Goal: Task Accomplishment & Management: Use online tool/utility

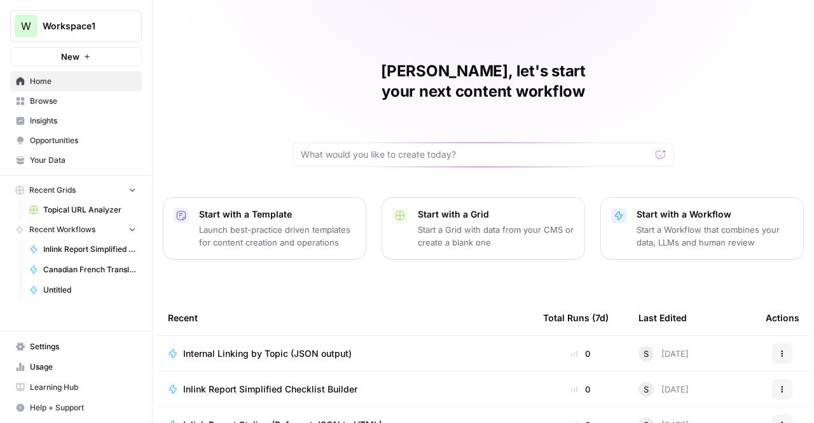
scroll to position [161, 0]
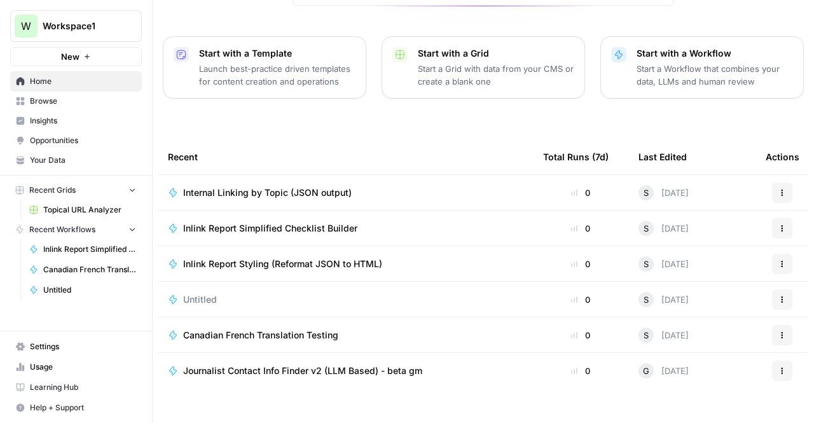
click at [260, 186] on span "Internal Linking by Topic (JSON output)" at bounding box center [267, 192] width 169 height 13
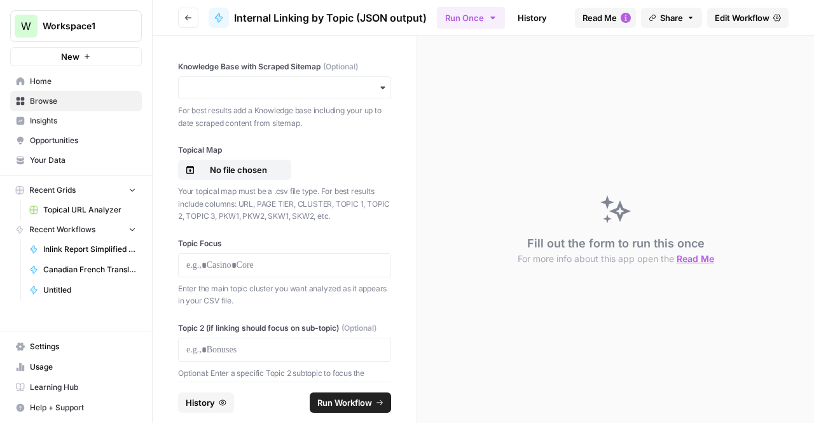
click at [737, 12] on span "Edit Workflow" at bounding box center [742, 17] width 55 height 13
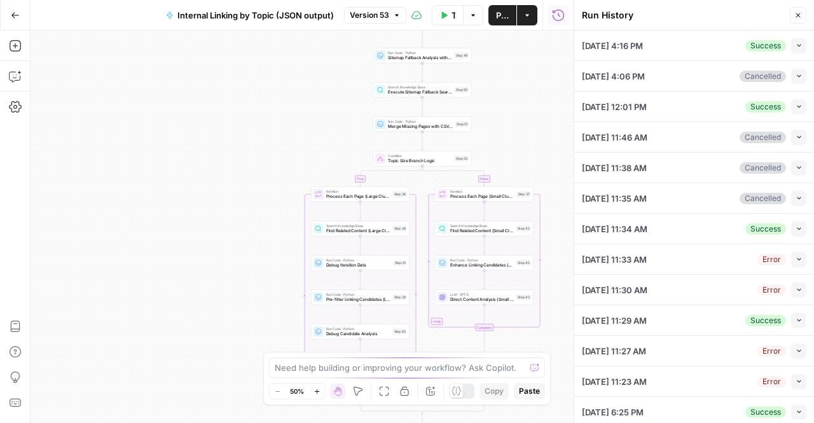
click at [796, 45] on icon "button" at bounding box center [799, 45] width 7 height 7
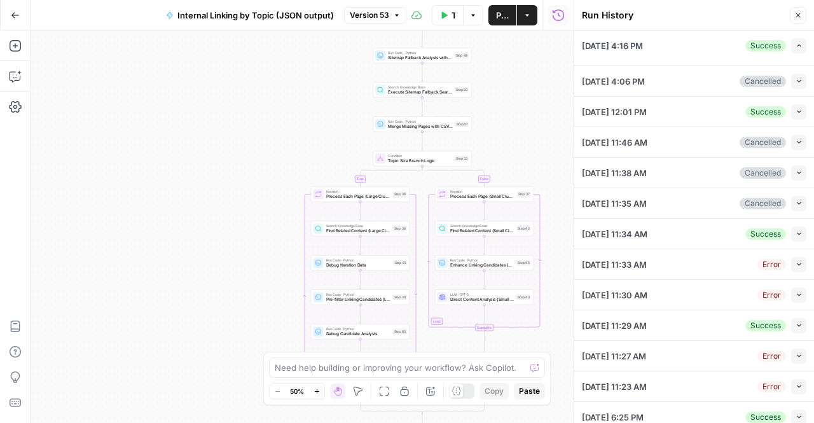
type input "TSG Scraped Site Map Only"
type input "Football"
type textarea "[URL][DOMAIN_NAME] [URL][DOMAIN_NAME]"
type textarea "{ "unified_linking_rules": { "description": "Comprehensive internal linking sys…"
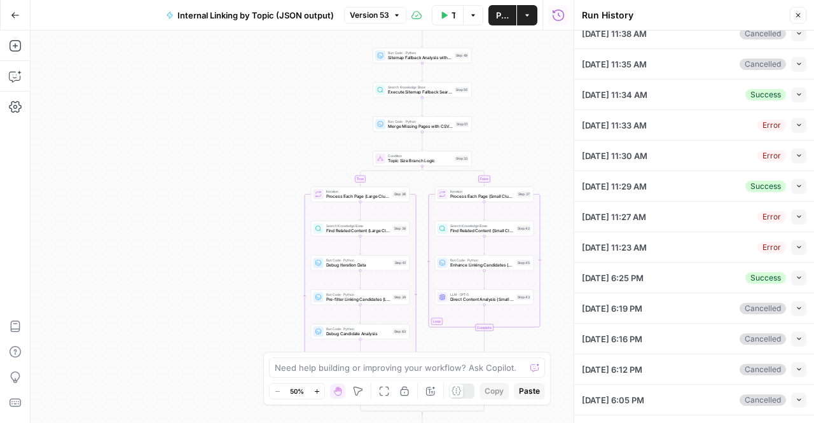
scroll to position [764, 0]
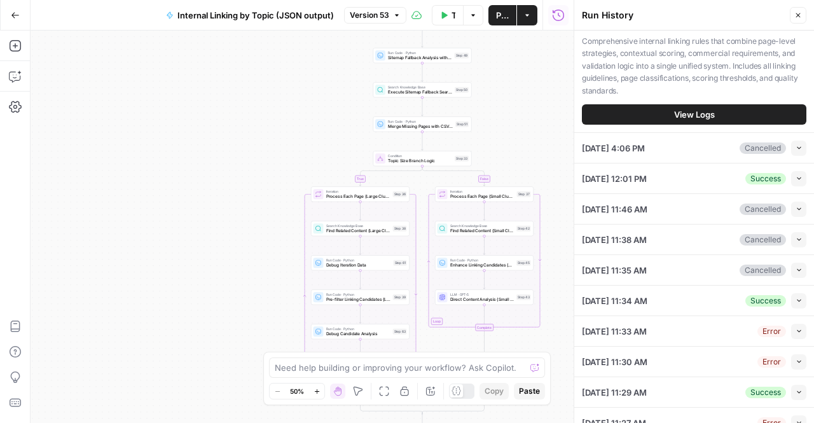
click at [642, 125] on button "View Logs" at bounding box center [694, 114] width 224 height 20
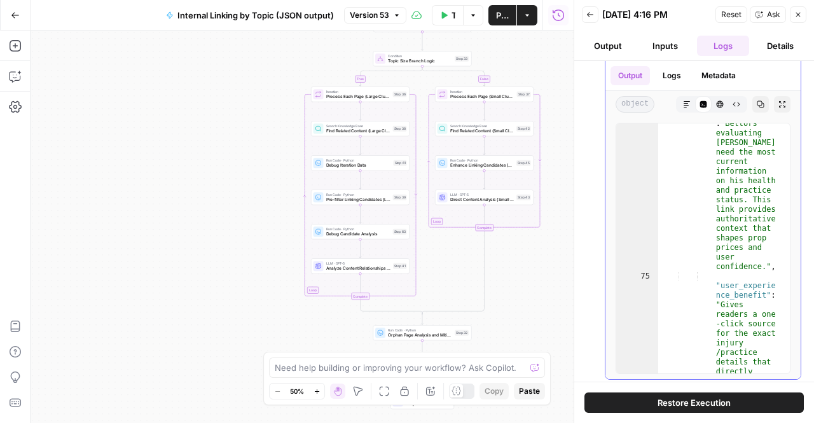
scroll to position [50, 0]
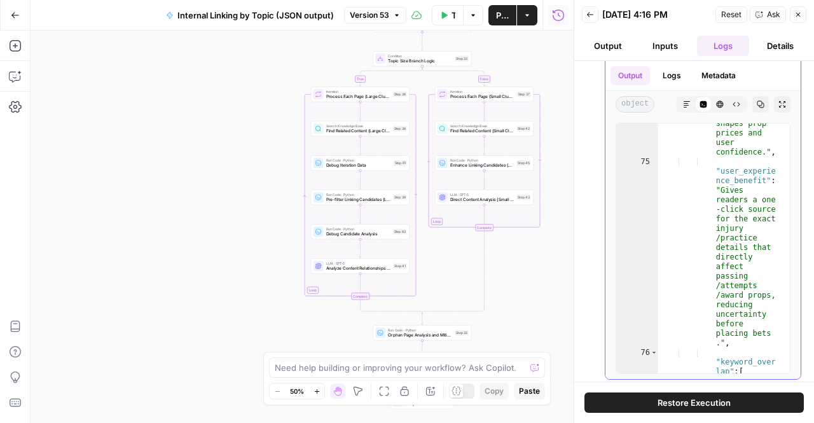
click at [757, 101] on icon "button" at bounding box center [760, 104] width 7 height 7
click at [10, 10] on button "Go Back" at bounding box center [15, 15] width 23 height 23
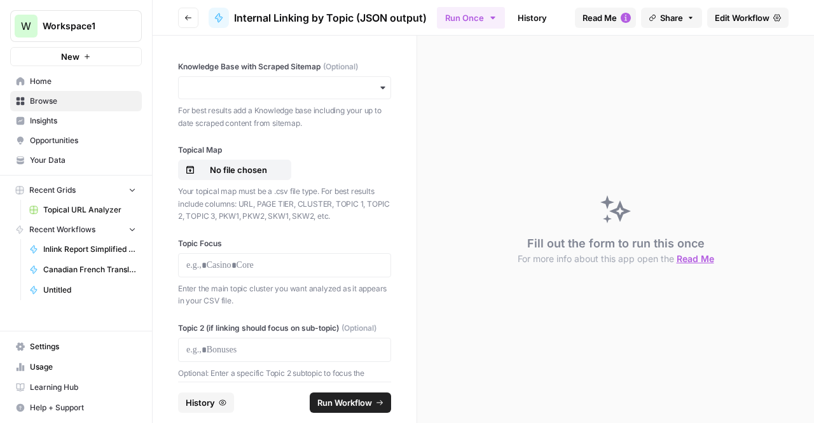
click at [183, 15] on button "Go back" at bounding box center [188, 18] width 20 height 20
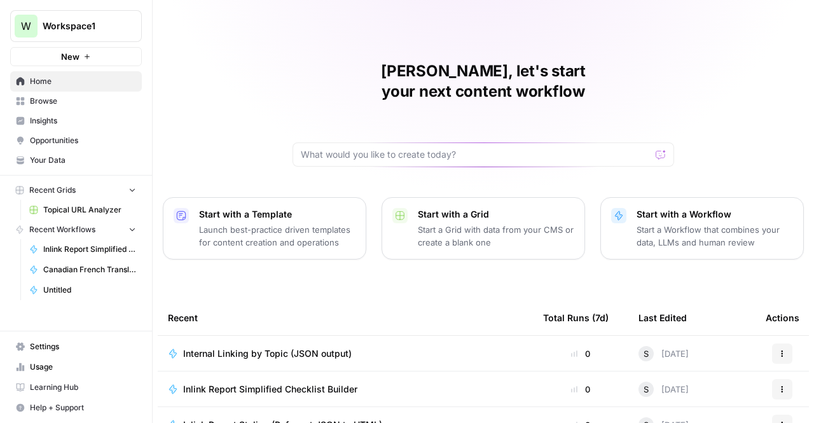
scroll to position [161, 0]
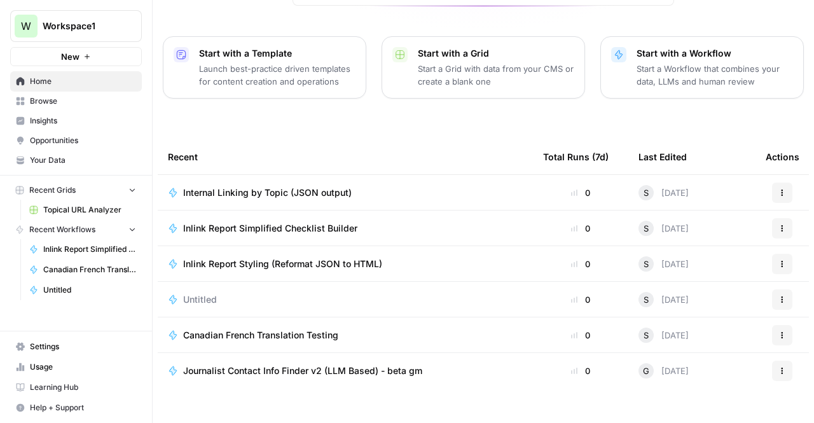
click at [309, 222] on span "Inlink Report Simplified Checklist Builder" at bounding box center [270, 228] width 174 height 13
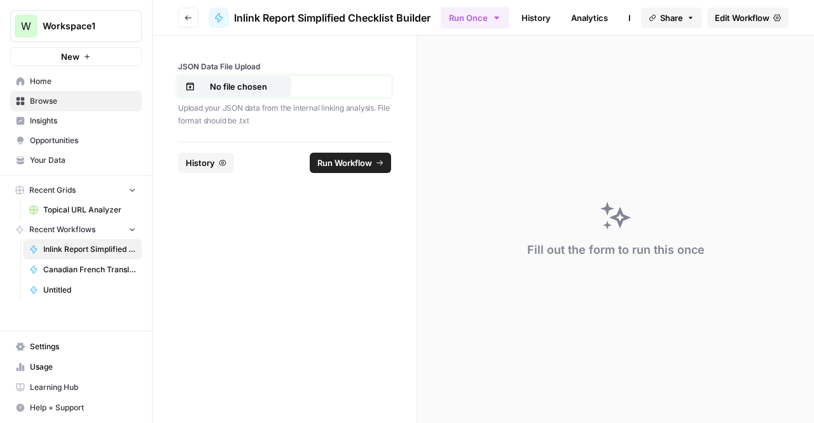
click at [206, 82] on p "No file chosen" at bounding box center [238, 86] width 81 height 13
click at [368, 161] on span "Run Workflow" at bounding box center [344, 162] width 55 height 13
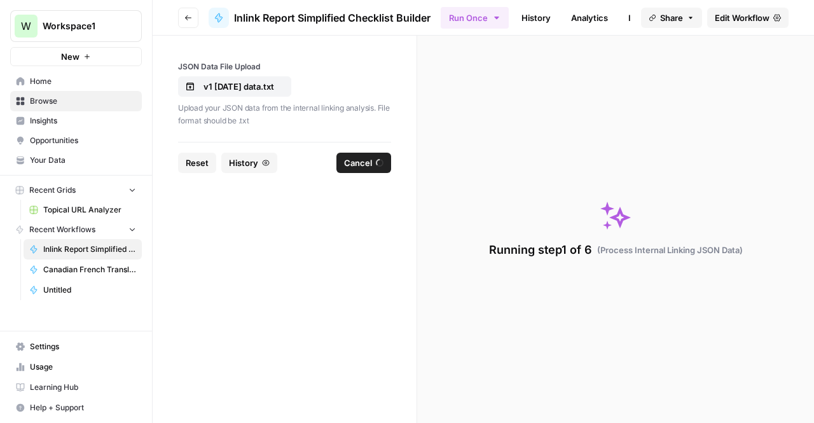
click at [746, 20] on span "Edit Workflow" at bounding box center [742, 17] width 55 height 13
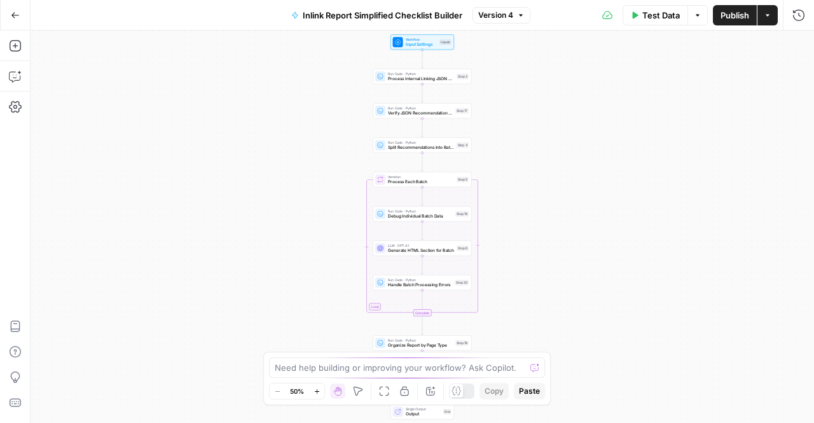
click at [20, 8] on button "Go Back" at bounding box center [15, 15] width 23 height 23
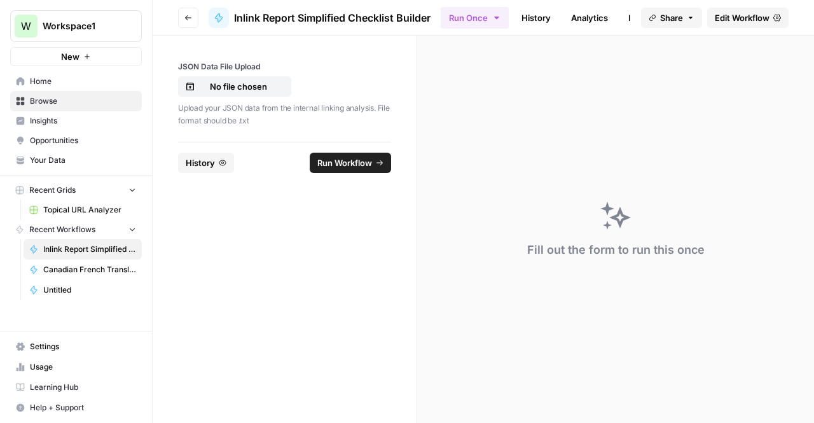
click at [543, 17] on link "History" at bounding box center [536, 18] width 45 height 20
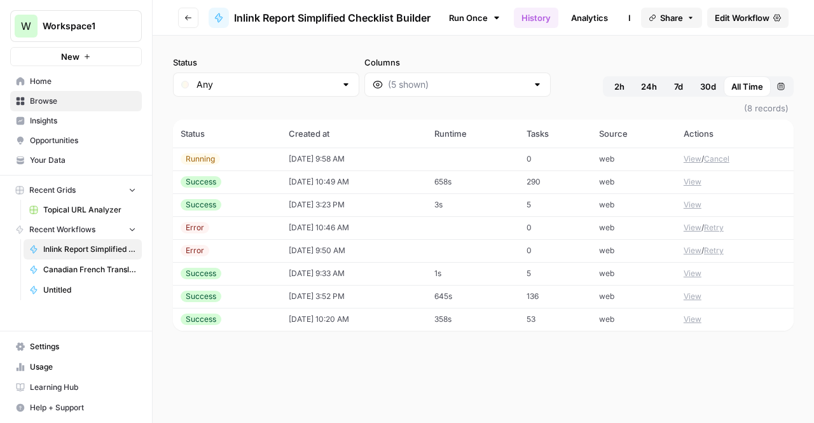
click at [387, 149] on td "[DATE] 9:58 AM" at bounding box center [354, 159] width 146 height 23
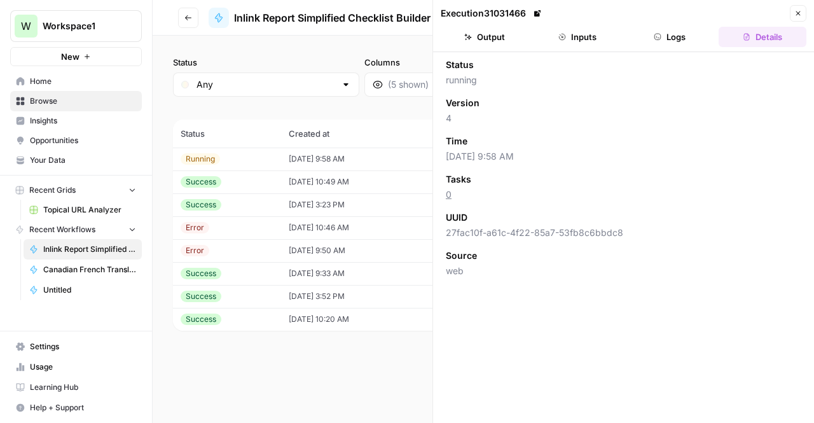
click at [474, 40] on button "Output" at bounding box center [485, 37] width 88 height 20
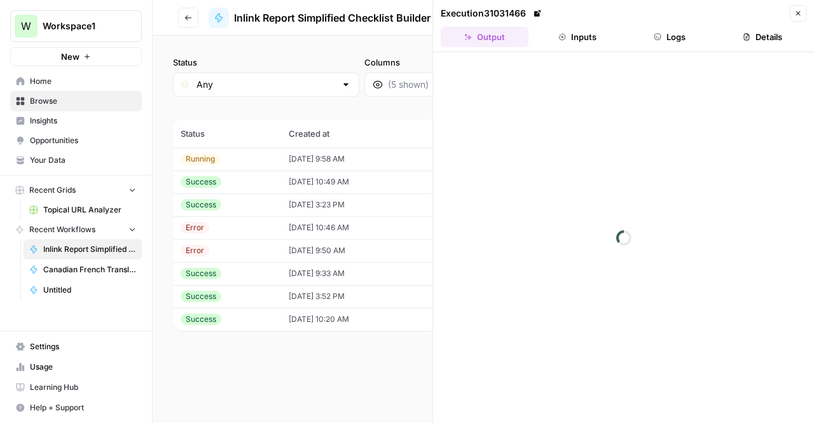
click at [672, 28] on button "Logs" at bounding box center [670, 37] width 88 height 20
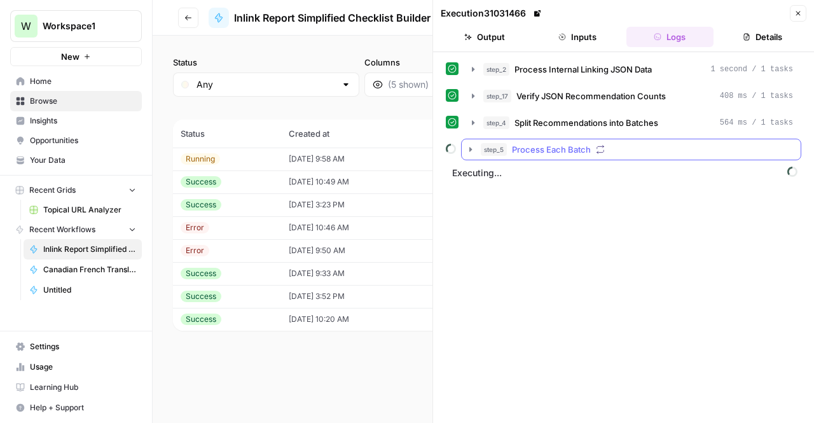
click at [464, 144] on button "step_5 Process Each Batch" at bounding box center [631, 149] width 339 height 20
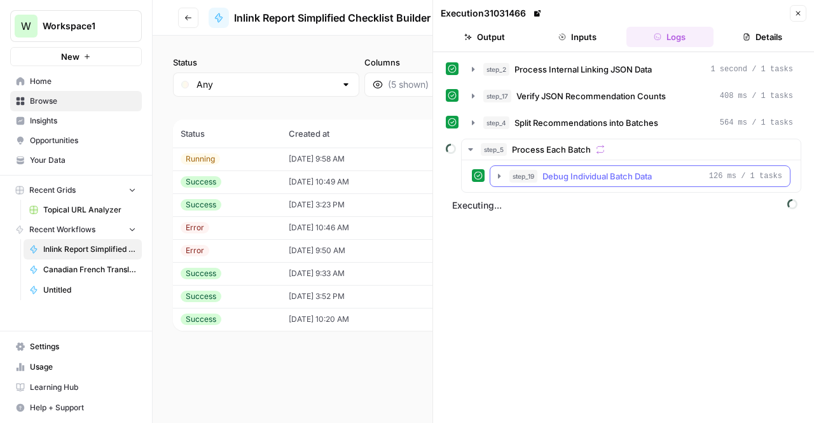
click at [490, 180] on button "step_19 Debug Individual Batch Data 126 ms / 1 tasks" at bounding box center [640, 176] width 300 height 20
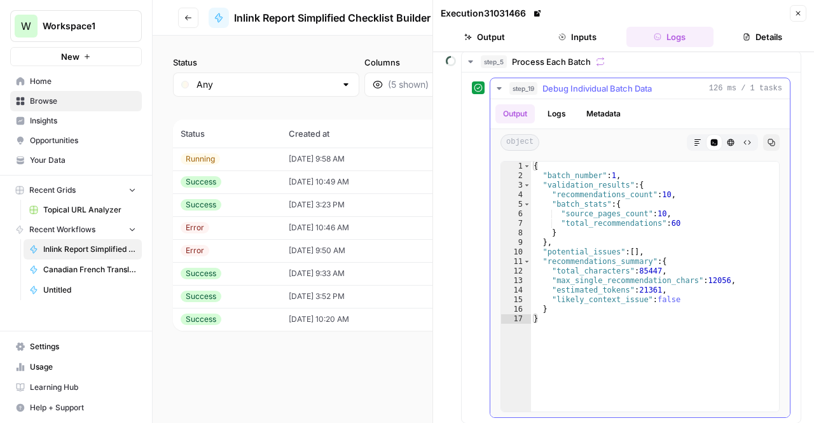
scroll to position [88, 0]
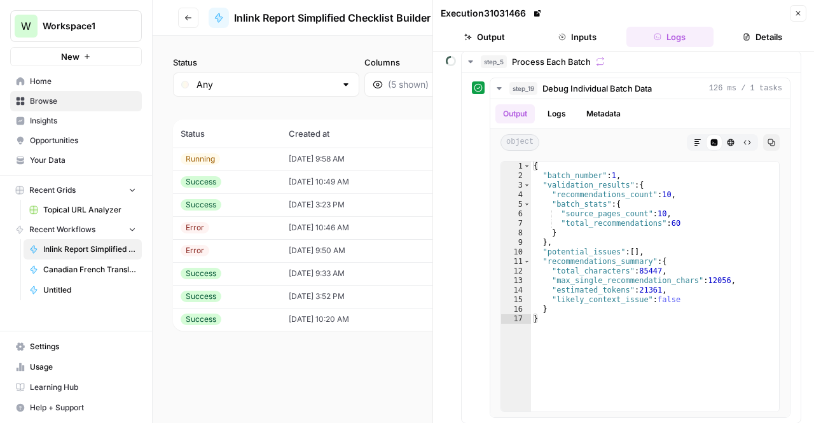
click at [448, 260] on div "step_5 Process Each Batch step_19 Debug Individual Batch Data 126 ms / 1 tasks …" at bounding box center [624, 237] width 356 height 373
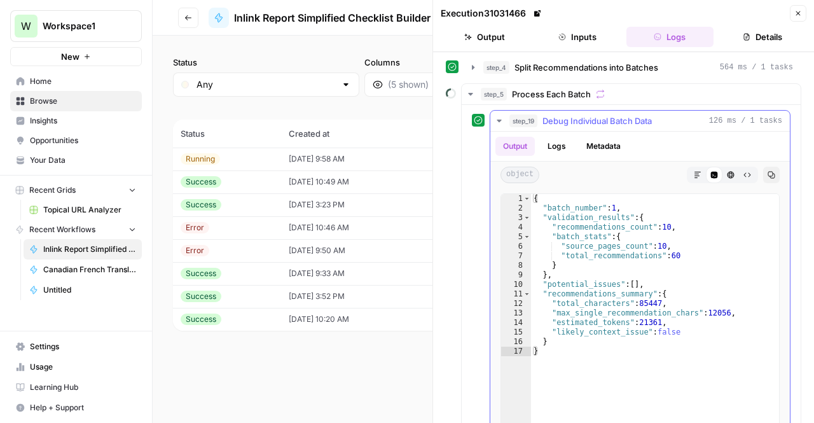
scroll to position [55, 0]
click at [492, 120] on button "step_19 Debug Individual Batch Data 126 ms / 1 tasks" at bounding box center [640, 121] width 300 height 20
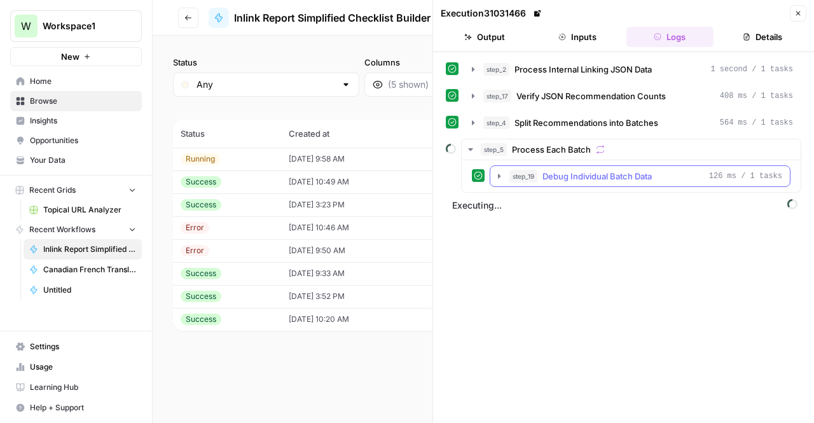
scroll to position [0, 0]
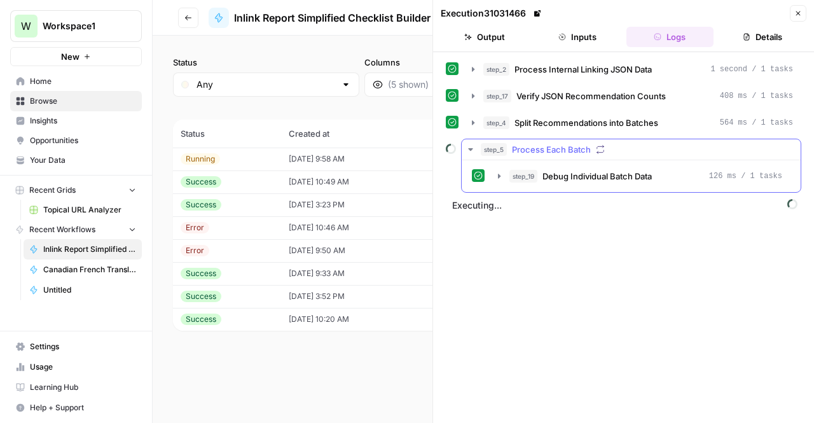
click at [468, 144] on icon "button" at bounding box center [471, 149] width 10 height 10
click at [477, 145] on button "step_5 Process Each Batch" at bounding box center [631, 149] width 339 height 20
